Goal: Find specific page/section: Find specific page/section

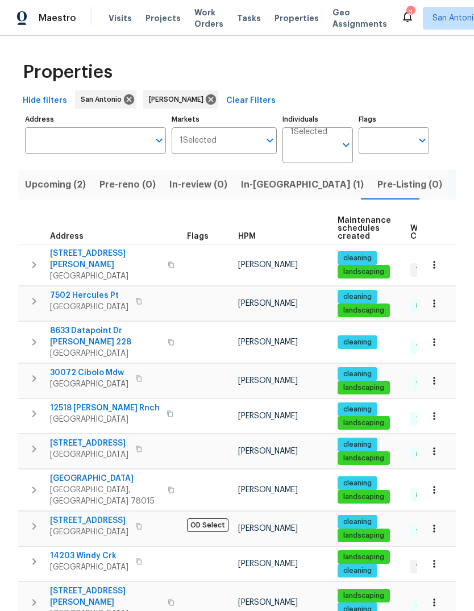
click at [48, 177] on span "Upcoming (2)" at bounding box center [55, 185] width 61 height 16
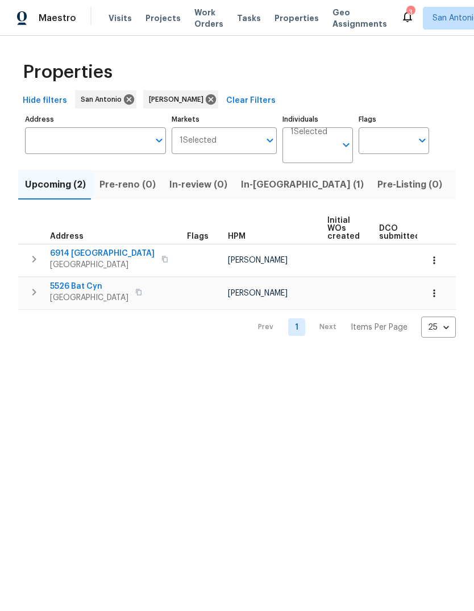
click at [252, 181] on span "In-[GEOGRAPHIC_DATA] (1)" at bounding box center [302, 185] width 123 height 16
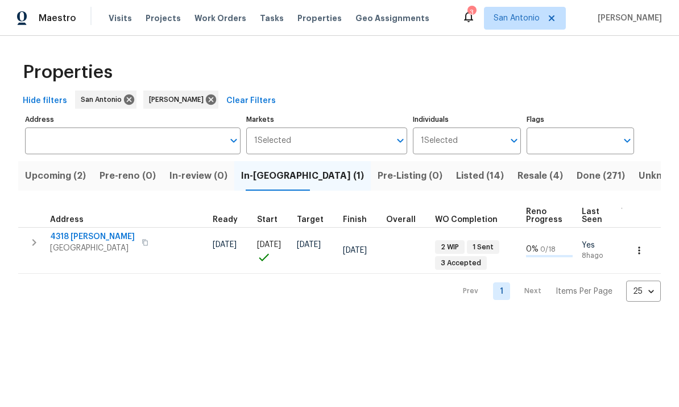
scroll to position [0, 169]
click at [474, 180] on span "Resale (4)" at bounding box center [539, 176] width 45 height 16
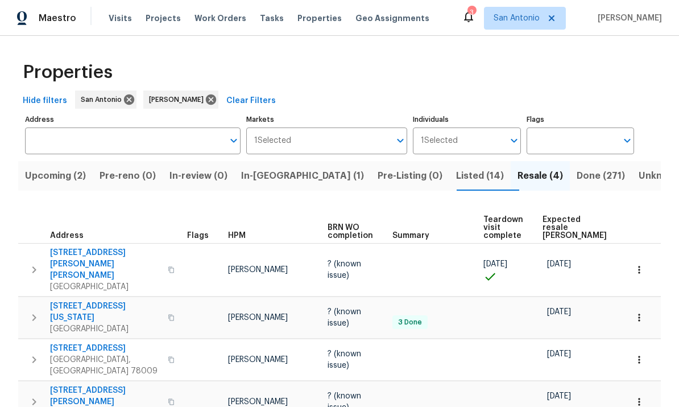
click at [474, 175] on span "Done (271)" at bounding box center [601, 176] width 48 height 16
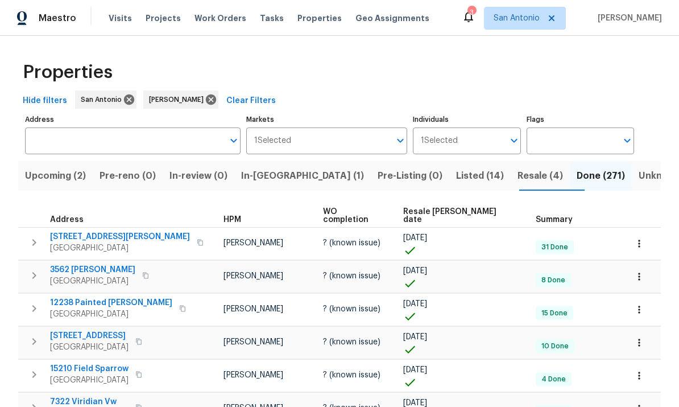
click at [474, 177] on span "Resale (4)" at bounding box center [539, 176] width 45 height 16
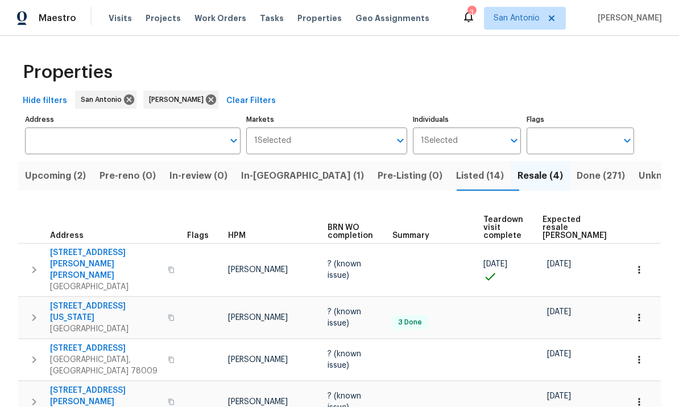
click at [474, 215] on span "Expected resale [PERSON_NAME]" at bounding box center [574, 227] width 64 height 24
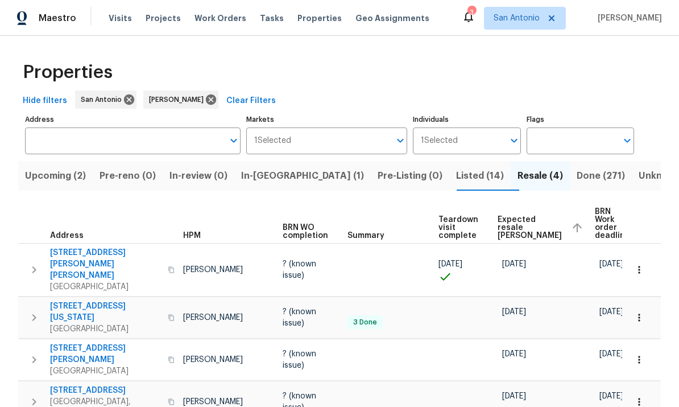
scroll to position [0, 44]
click at [474, 396] on icon "button" at bounding box center [638, 401] width 11 height 11
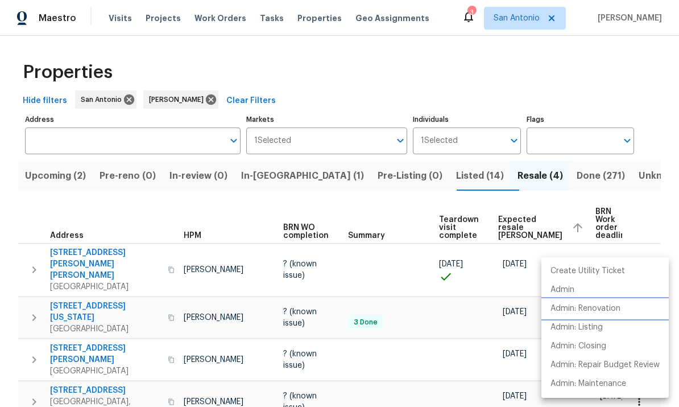
click at [474, 310] on p "Admin: Renovation" at bounding box center [585, 308] width 70 height 12
click at [432, 138] on div at bounding box center [339, 203] width 679 height 407
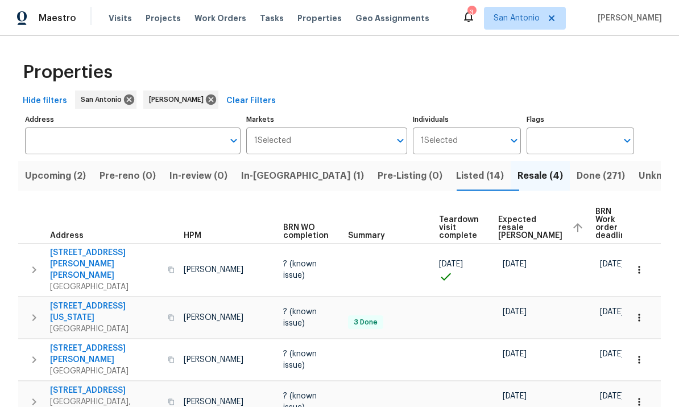
click at [456, 168] on span "Listed (14)" at bounding box center [480, 176] width 48 height 16
